Goal: Transaction & Acquisition: Purchase product/service

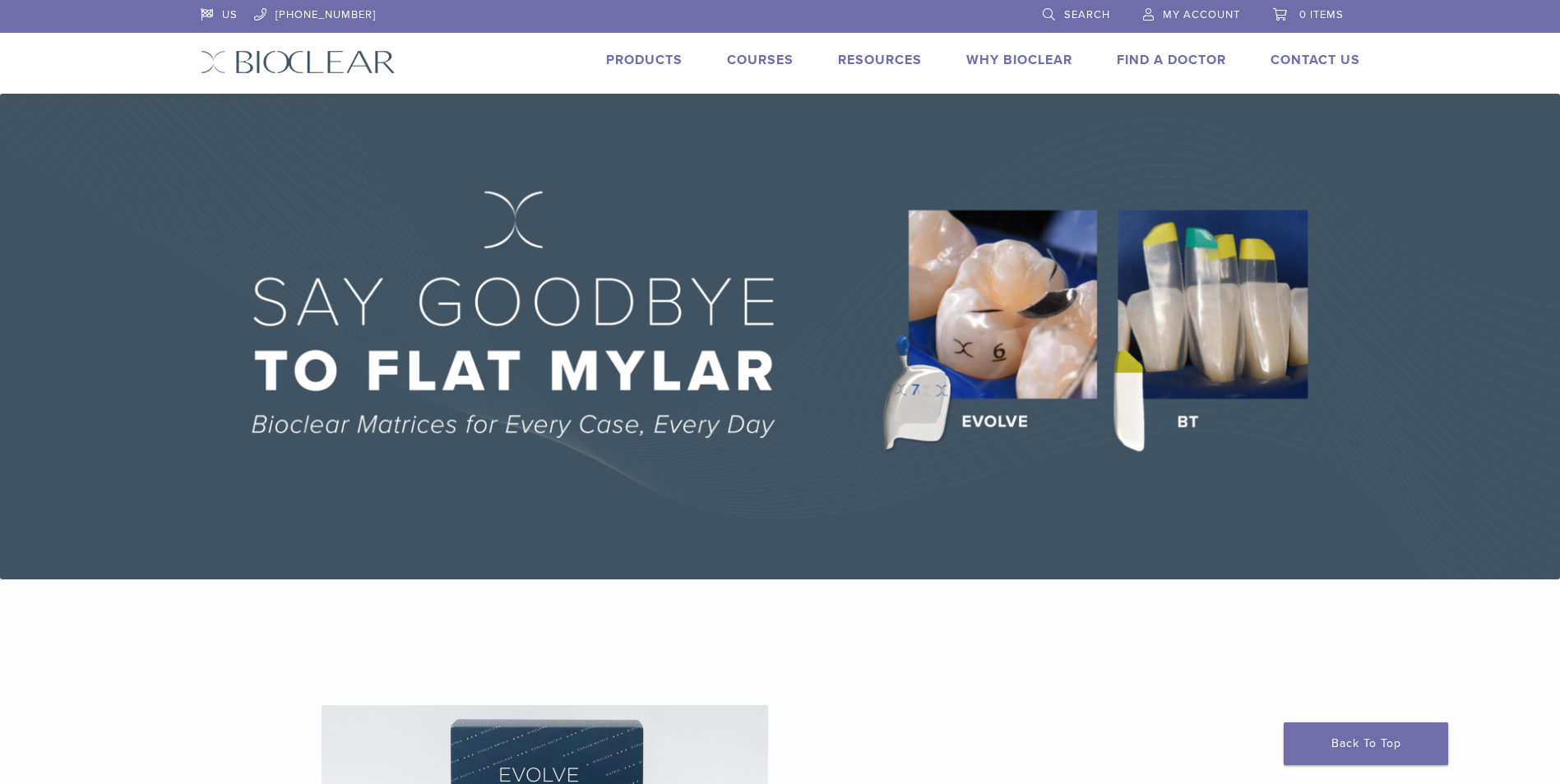
click at [647, 60] on link "Products" at bounding box center [644, 61] width 76 height 17
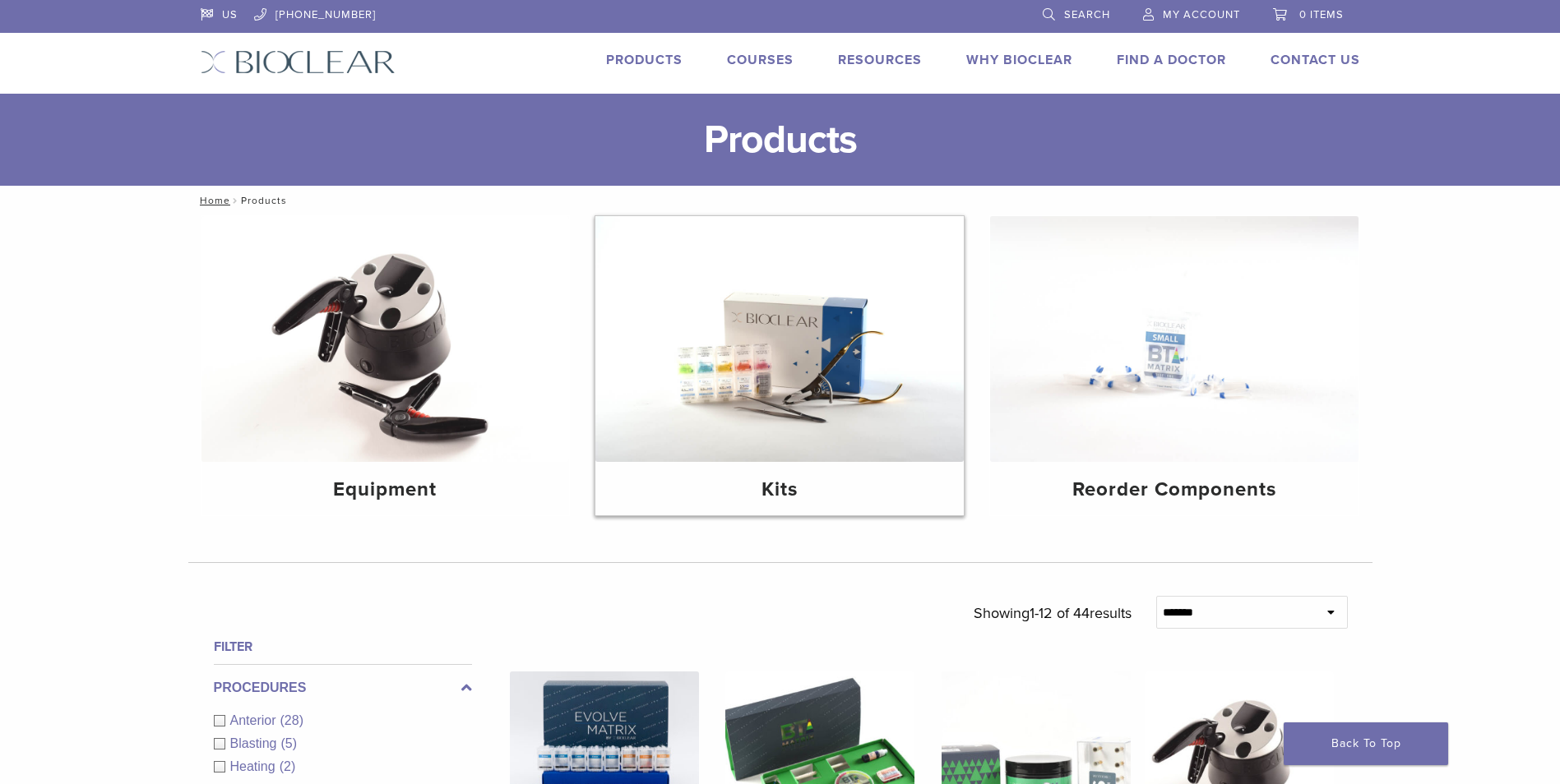
click at [863, 442] on img at bounding box center [780, 339] width 368 height 246
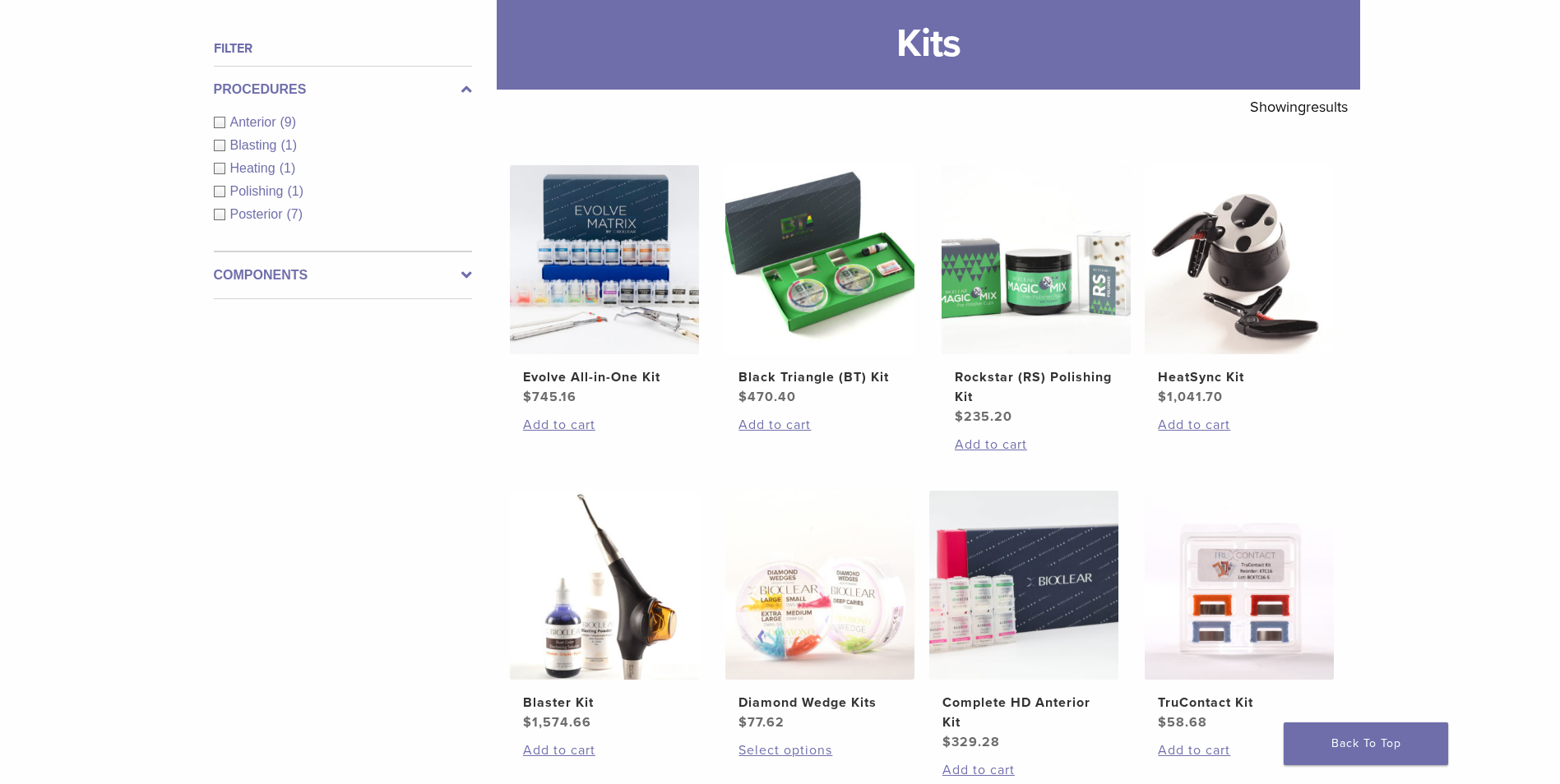
scroll to position [247, 0]
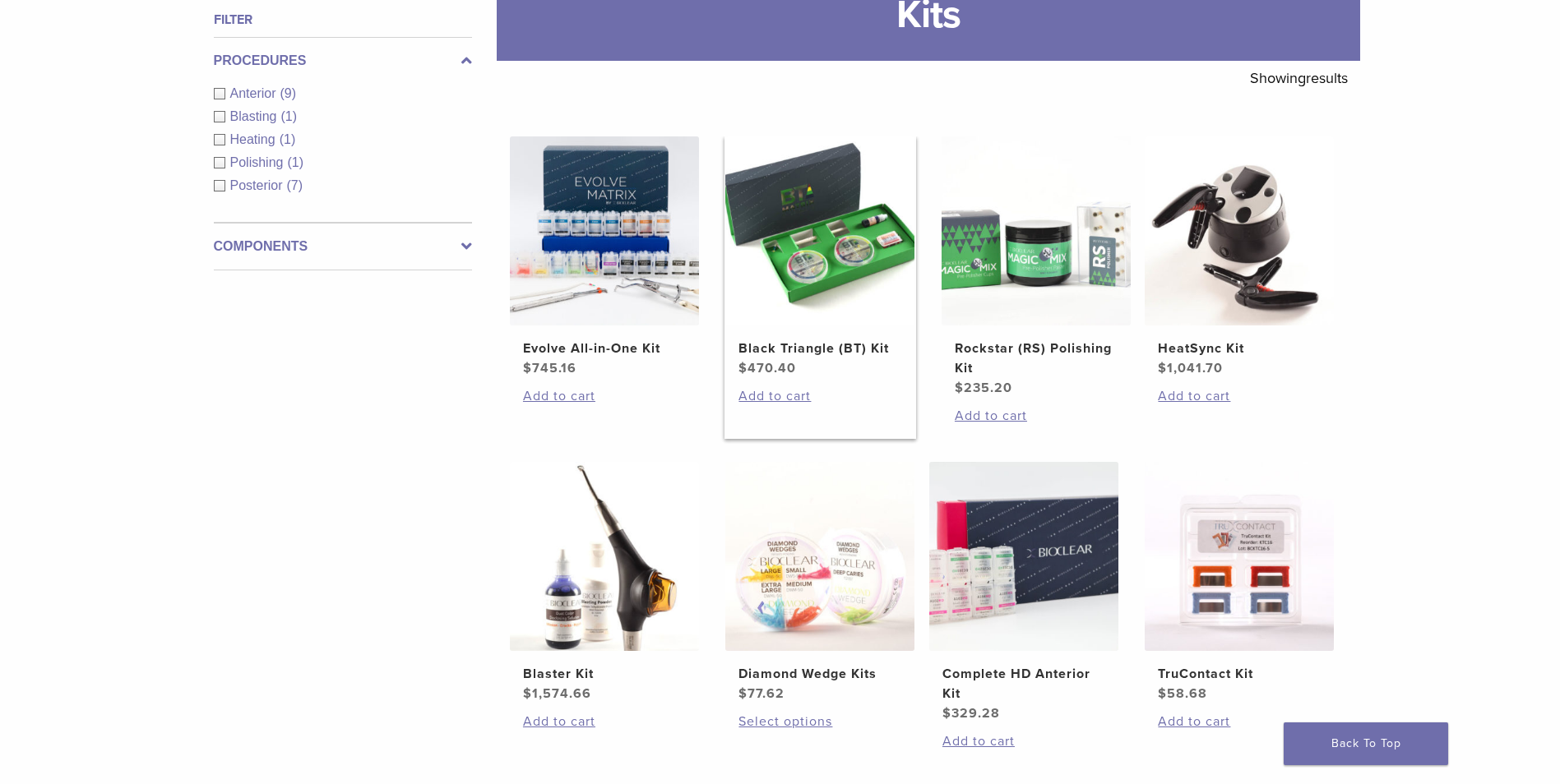
click at [809, 364] on span "$ 470.40" at bounding box center [820, 368] width 163 height 20
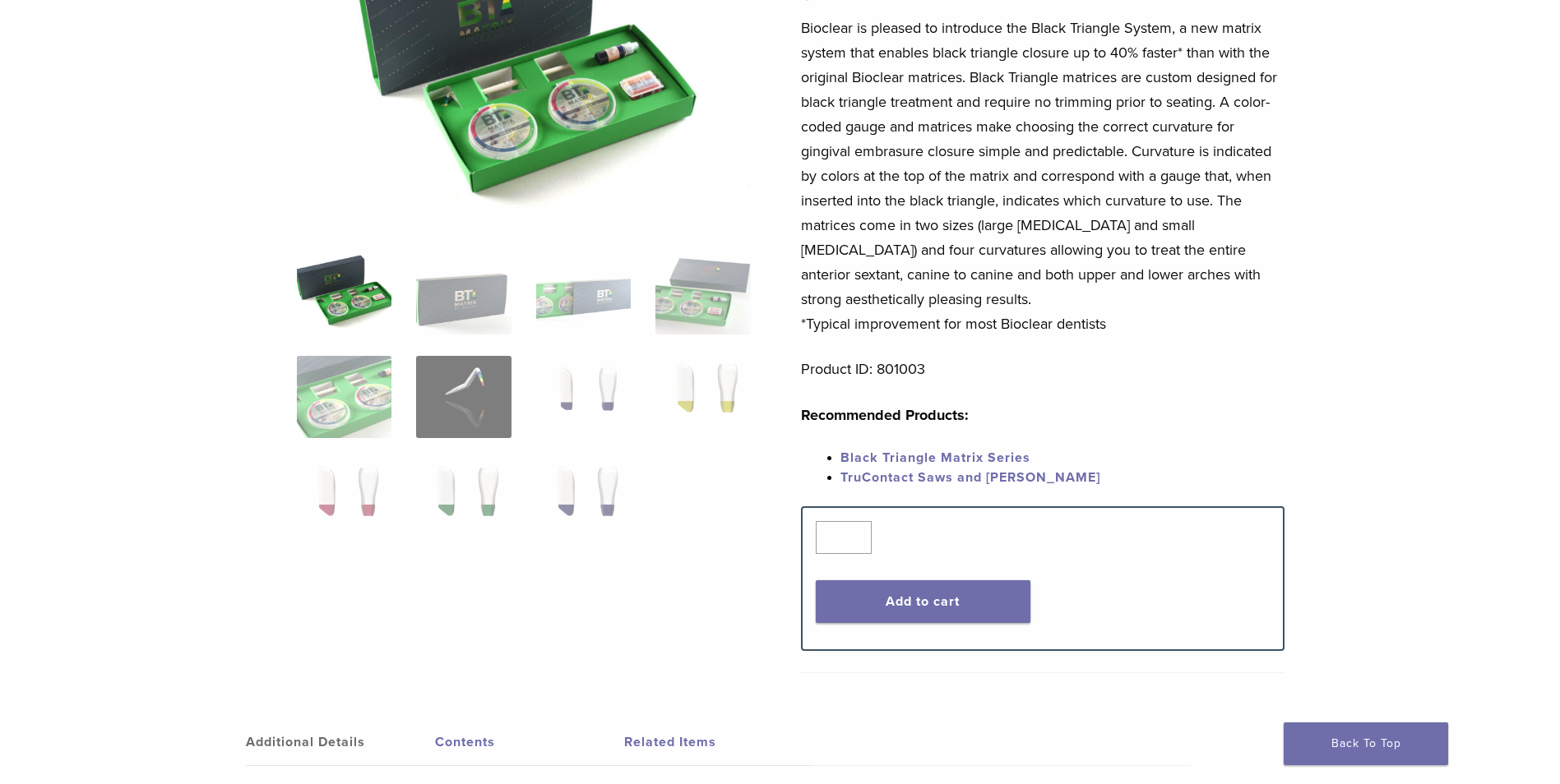
scroll to position [247, 0]
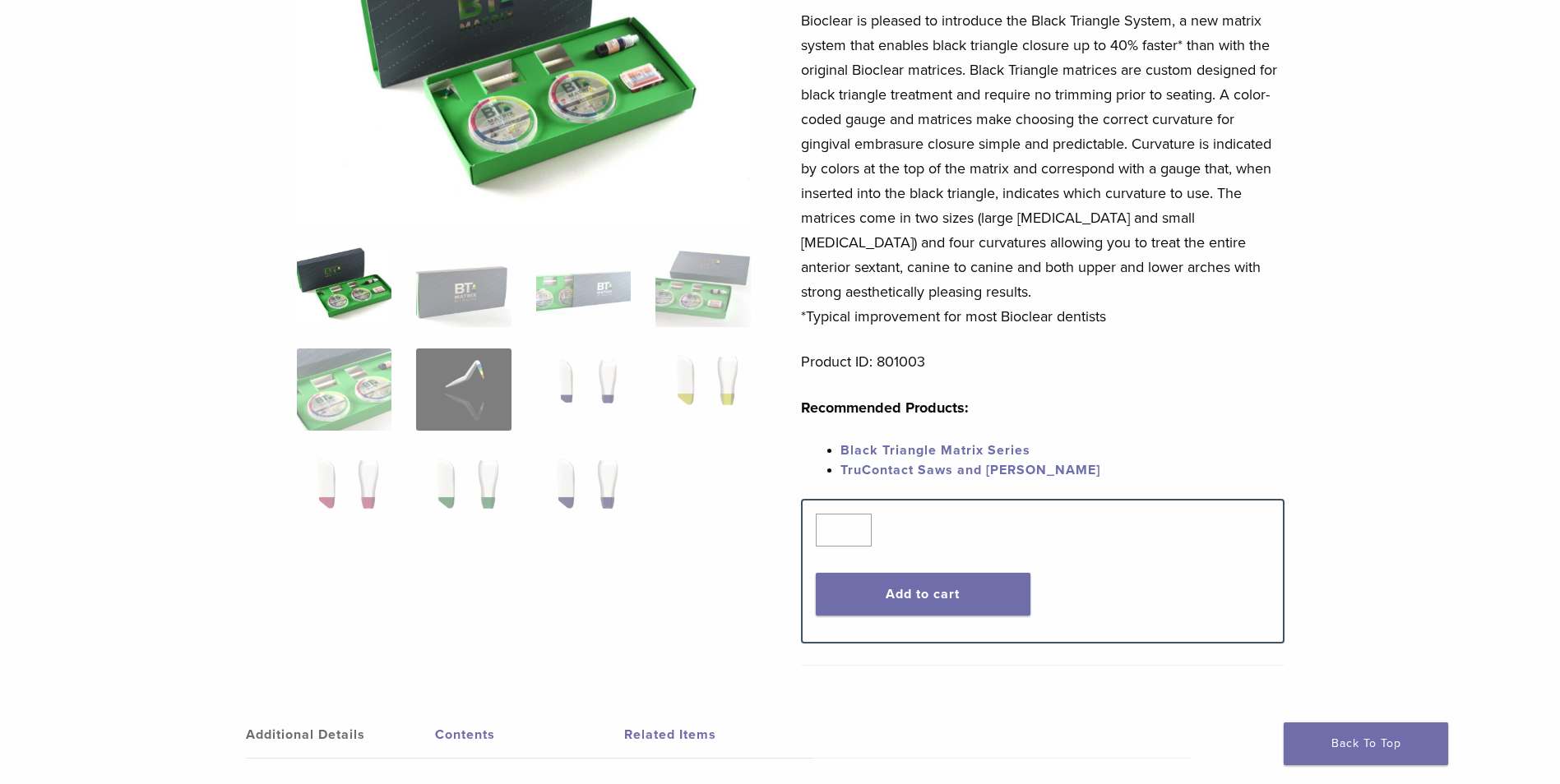
click at [962, 451] on link "Black Triangle Matrix Series" at bounding box center [935, 450] width 190 height 17
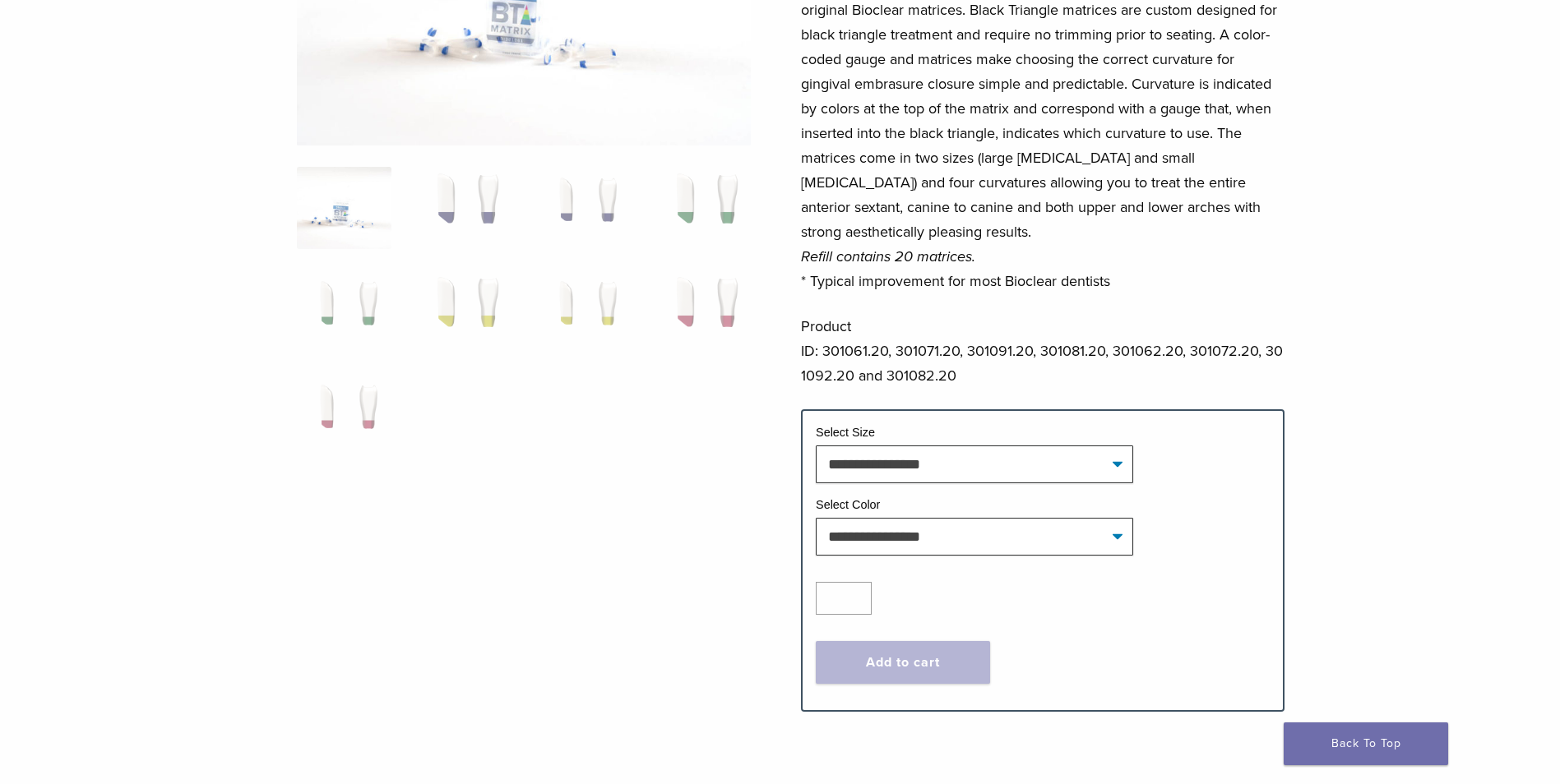
scroll to position [329, 0]
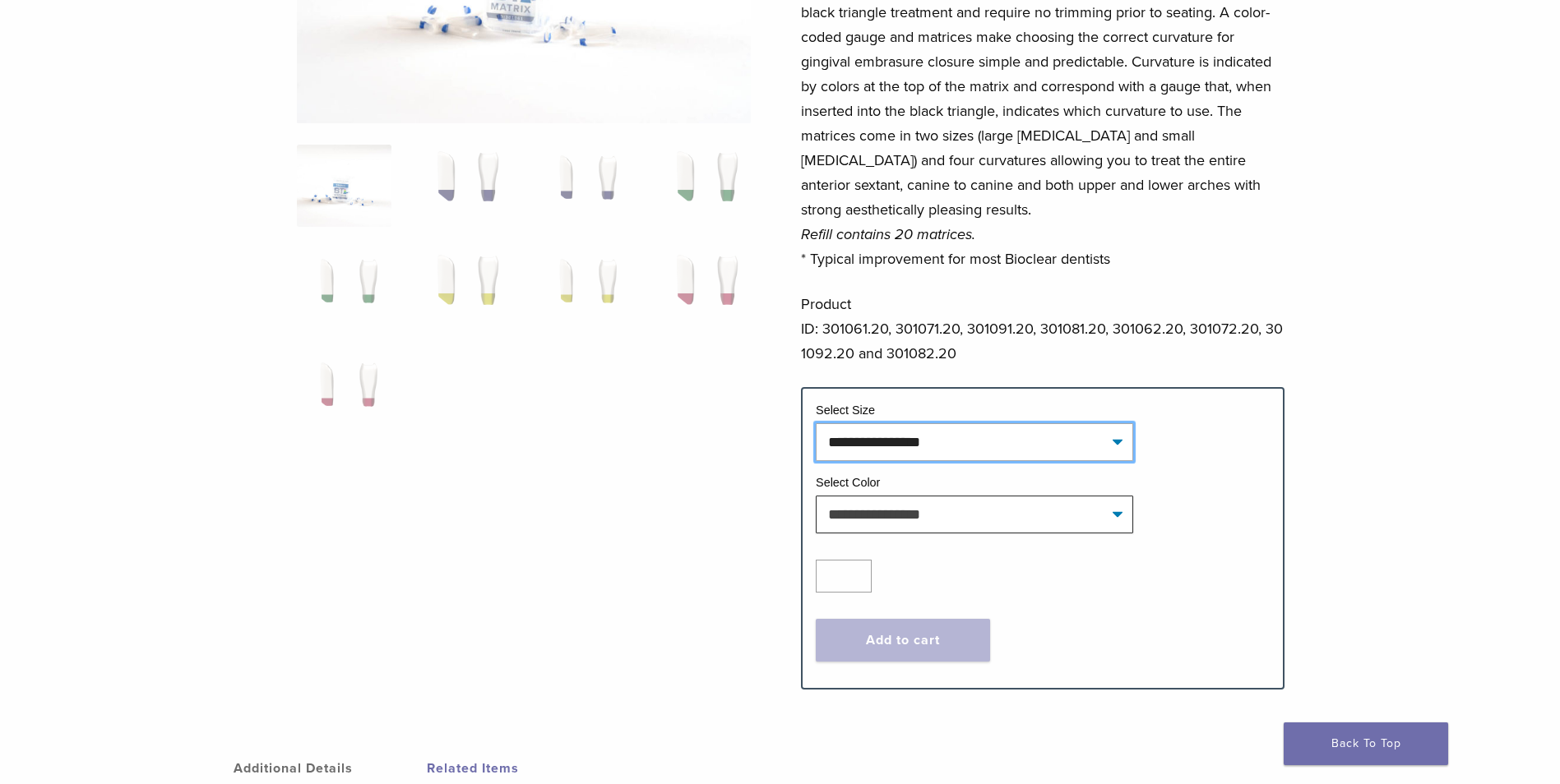
click at [900, 443] on select "**********" at bounding box center [974, 442] width 317 height 38
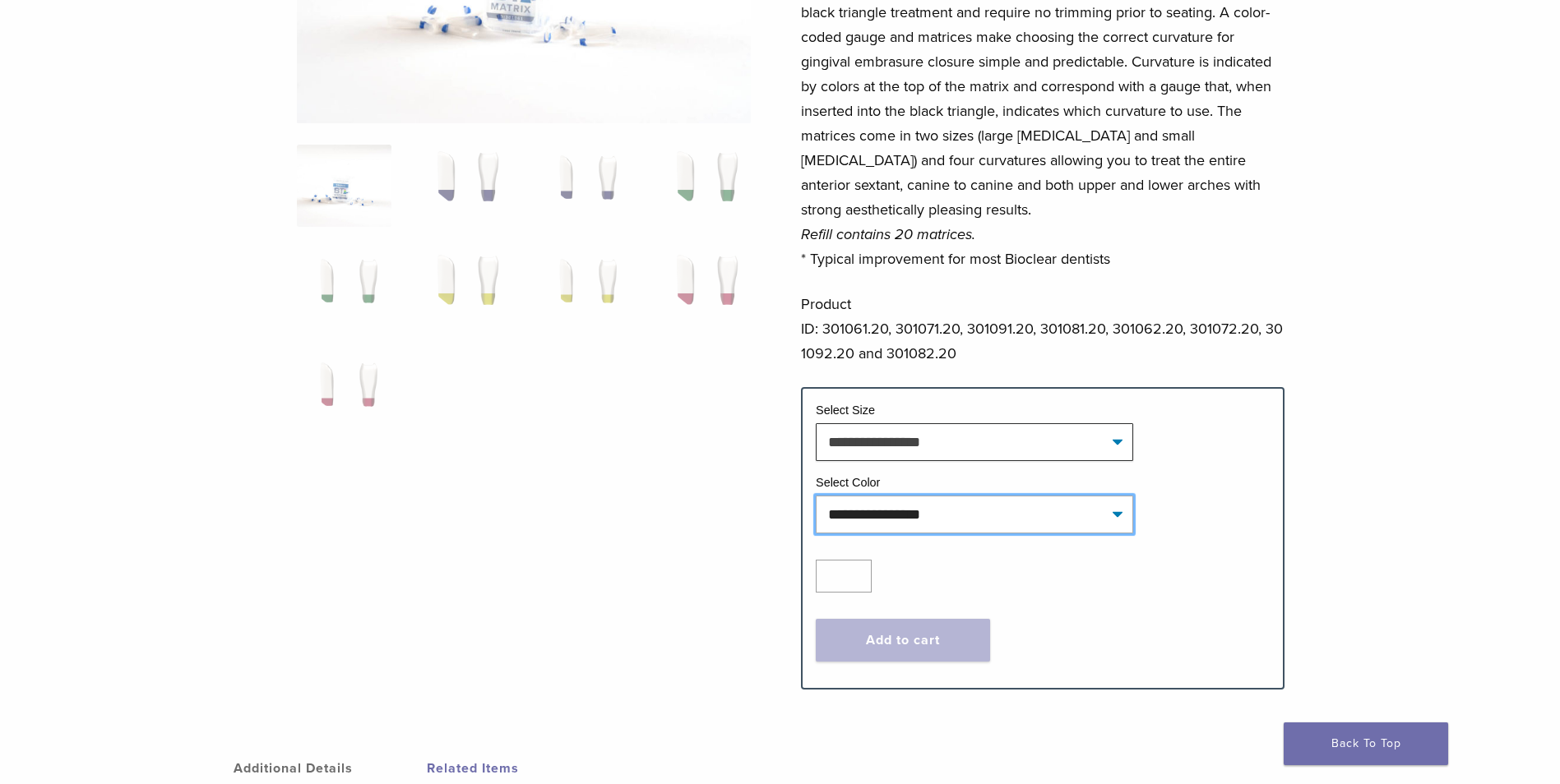
click at [904, 505] on select "**********" at bounding box center [974, 515] width 317 height 38
click at [650, 465] on div at bounding box center [523, 241] width 454 height 842
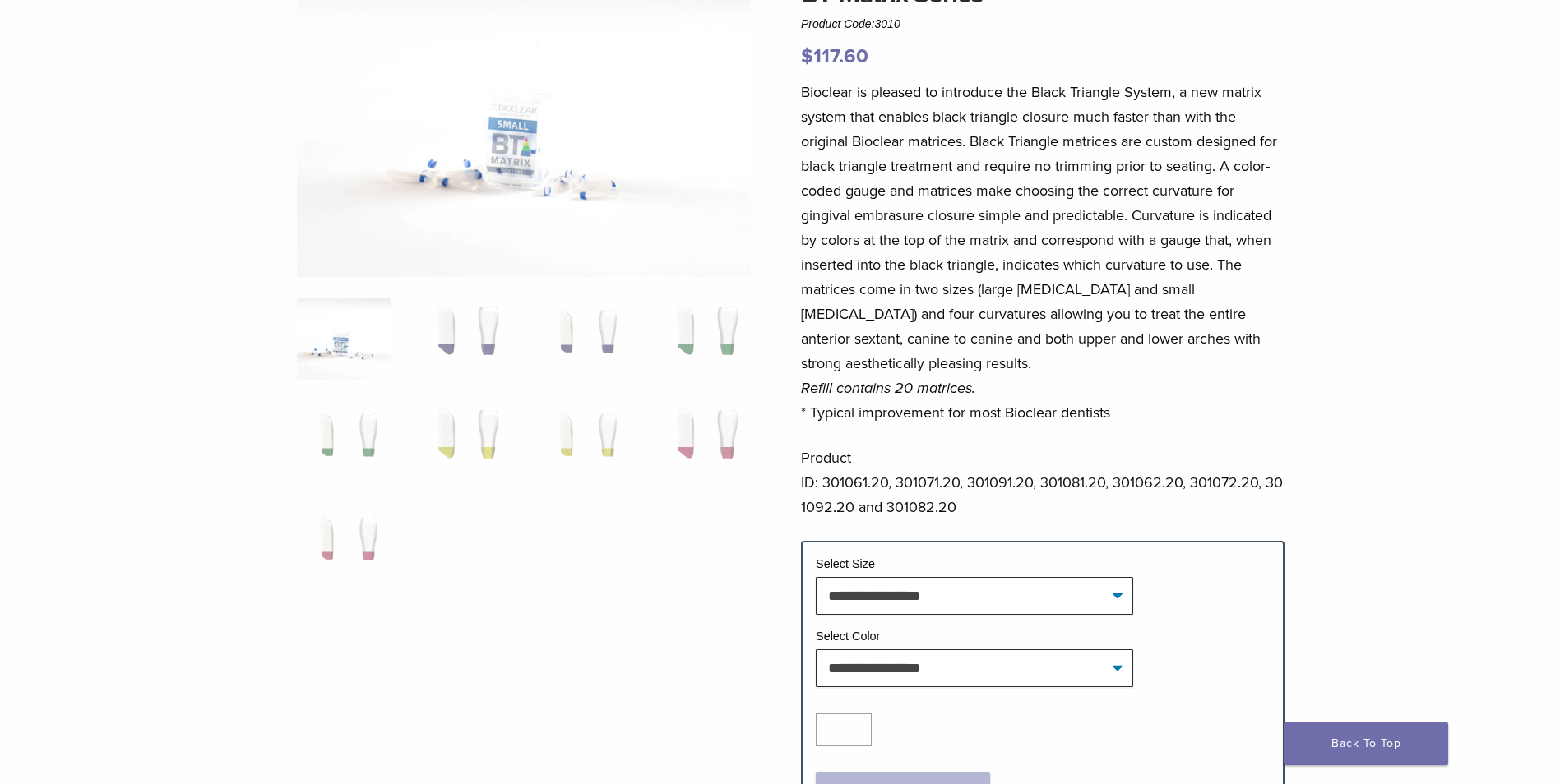
scroll to position [0, 0]
